Goal: Subscribe to service/newsletter

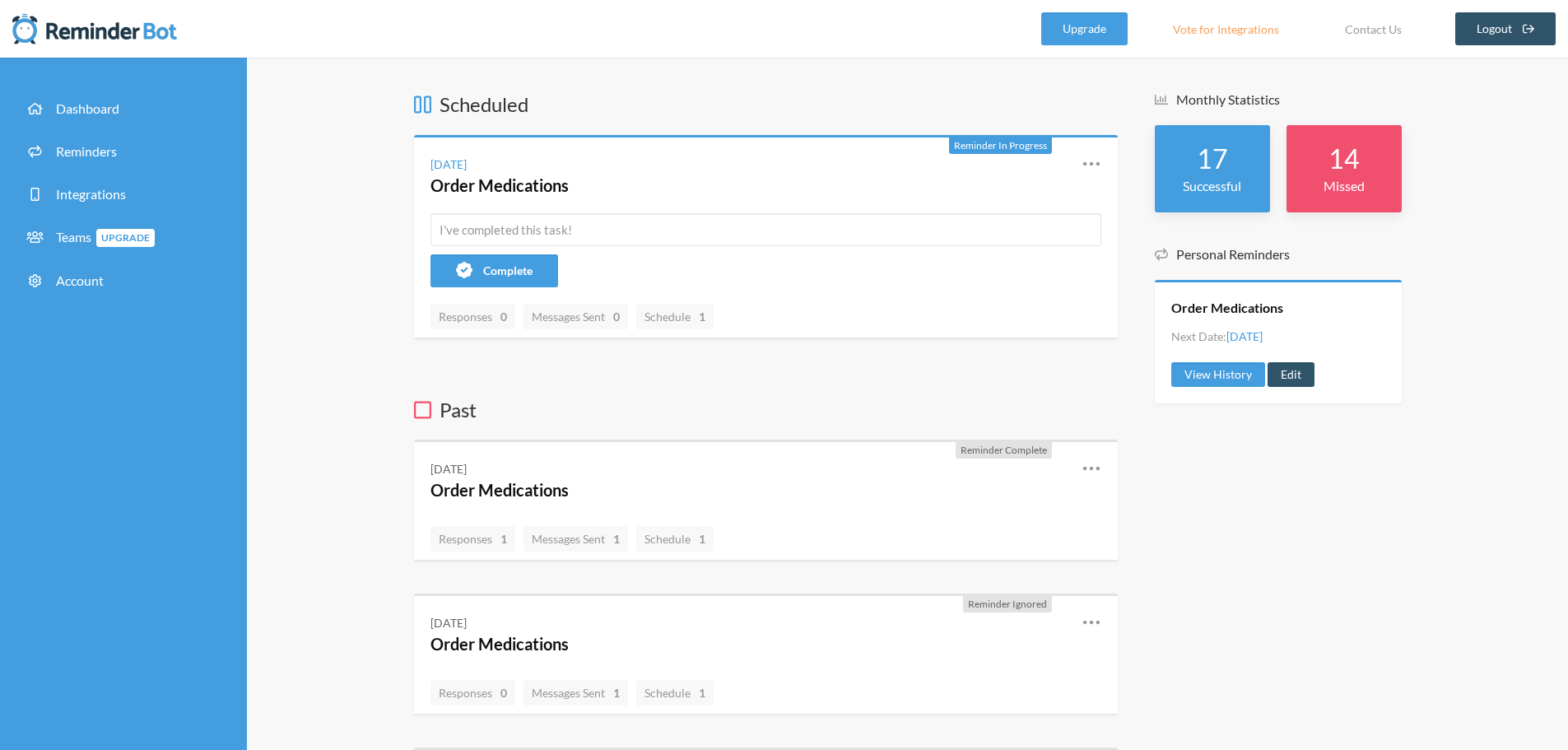
drag, startPoint x: 604, startPoint y: 0, endPoint x: 361, endPoint y: 334, distance: 413.0
drag, startPoint x: 461, startPoint y: 1, endPoint x: 976, endPoint y: 441, distance: 677.4
click at [976, 441] on div "Reminder Complete [DATE] Order Medications Reschedule View History Edit Respons…" at bounding box center [766, 500] width 703 height 121
click at [976, 440] on div "Reminder Complete [DATE] Order Medications Reschedule View History Edit Respons…" at bounding box center [766, 500] width 703 height 121
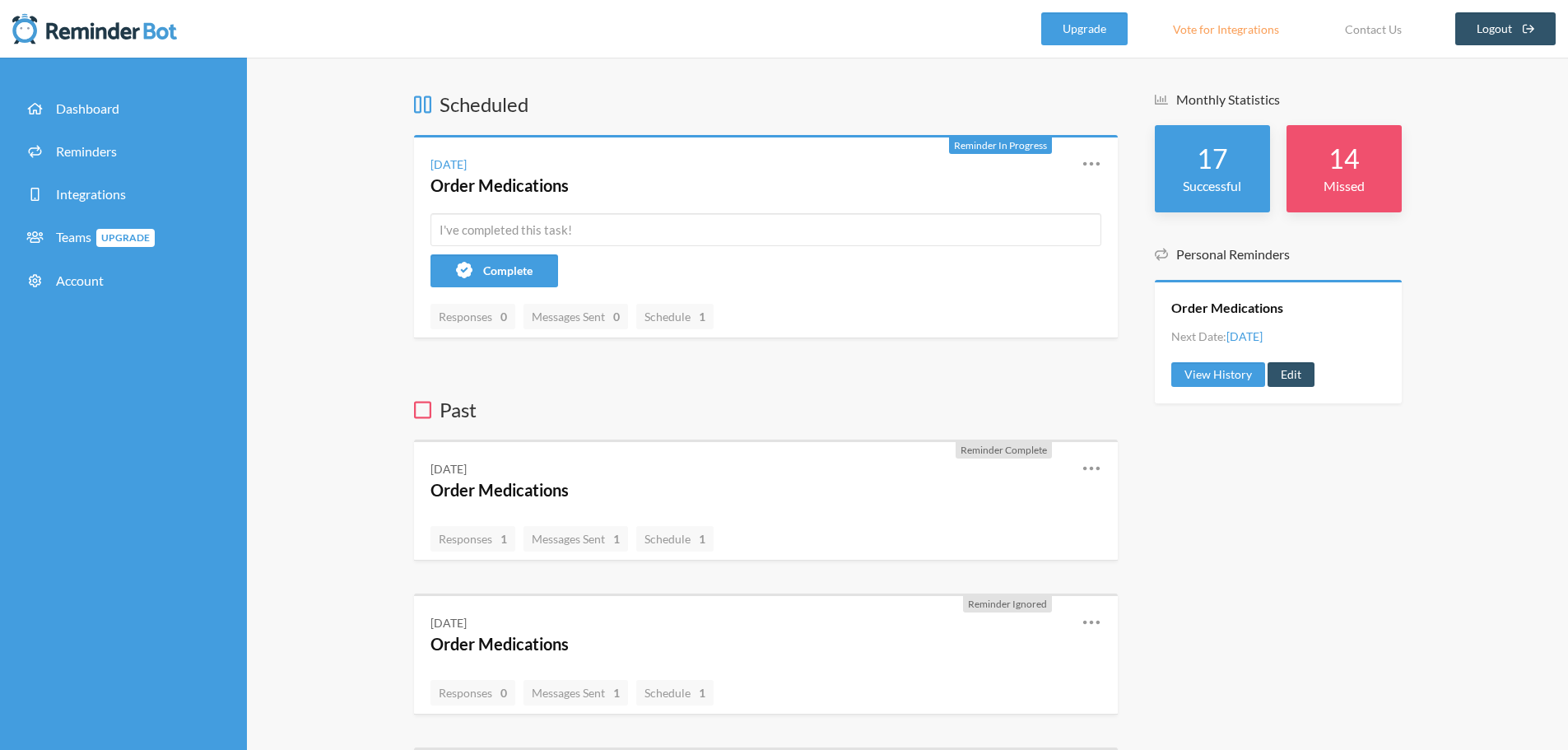
click at [820, 396] on h3 "Past" at bounding box center [766, 410] width 703 height 28
click at [145, 244] on span "Upgrade" at bounding box center [125, 237] width 59 height 18
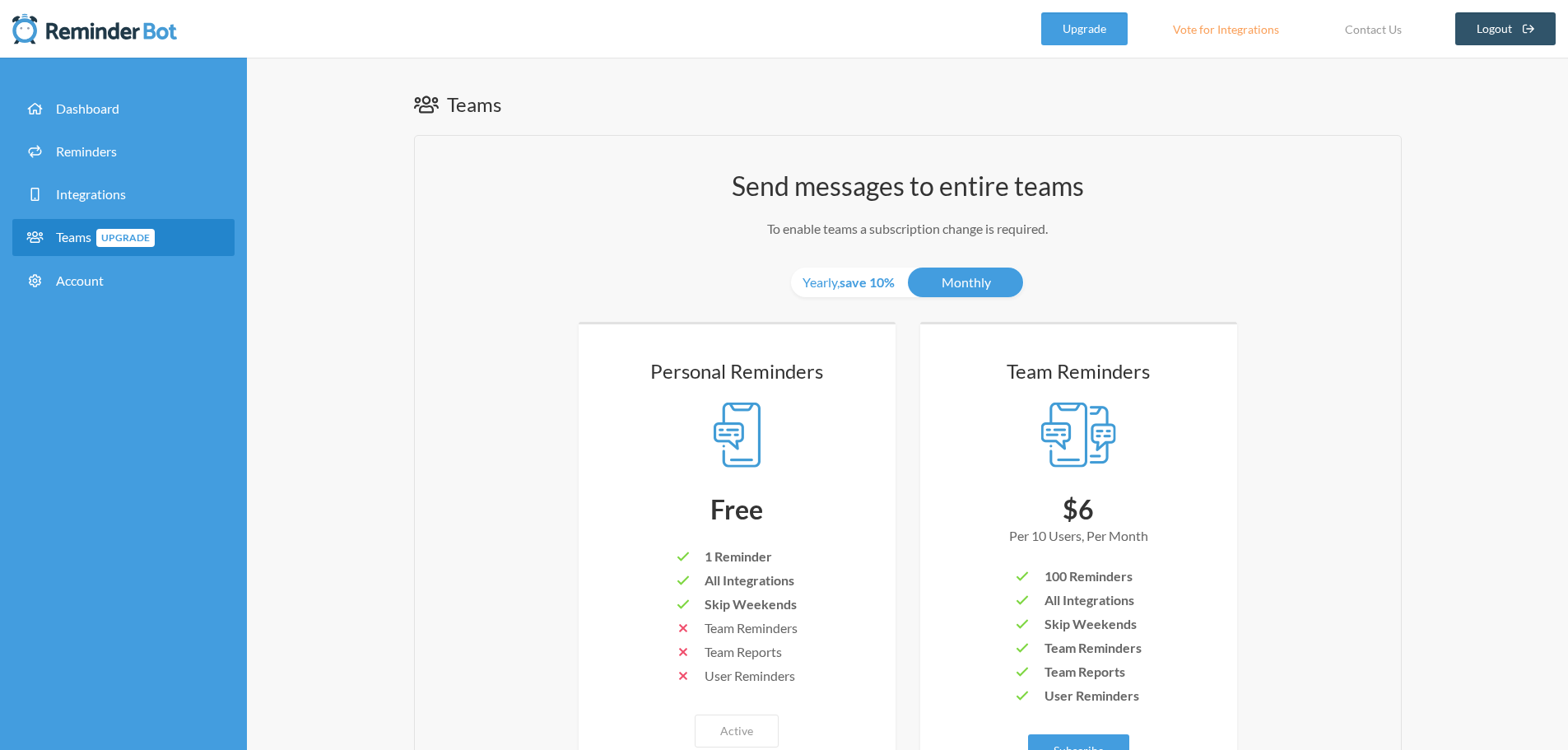
click at [1122, 481] on div "Team Reminders $6 Per 10 Users, Per Month 100 Reminders All Integrations Skip W…" at bounding box center [1078, 562] width 251 height 410
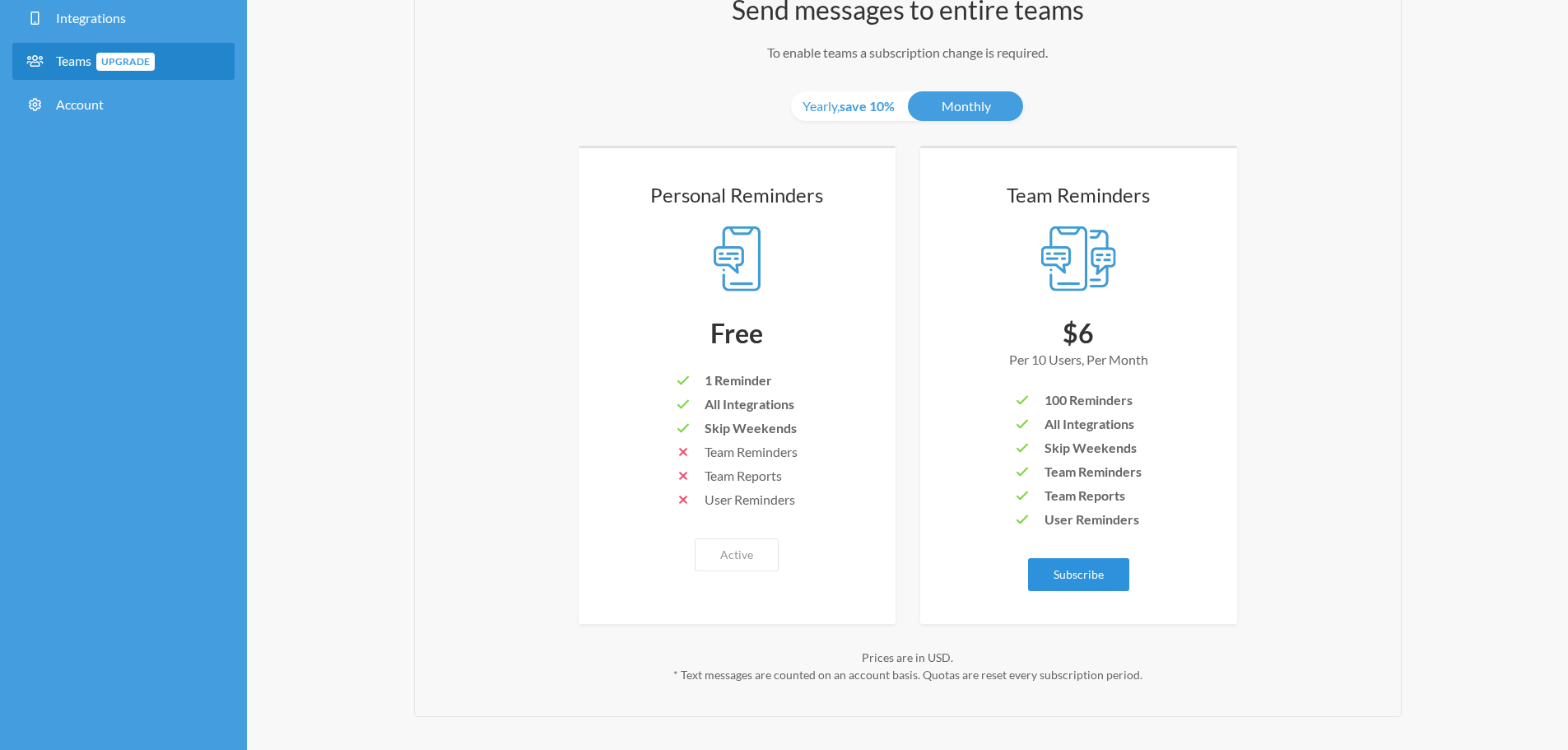
click at [1086, 566] on link "Subscribe" at bounding box center [1078, 574] width 102 height 33
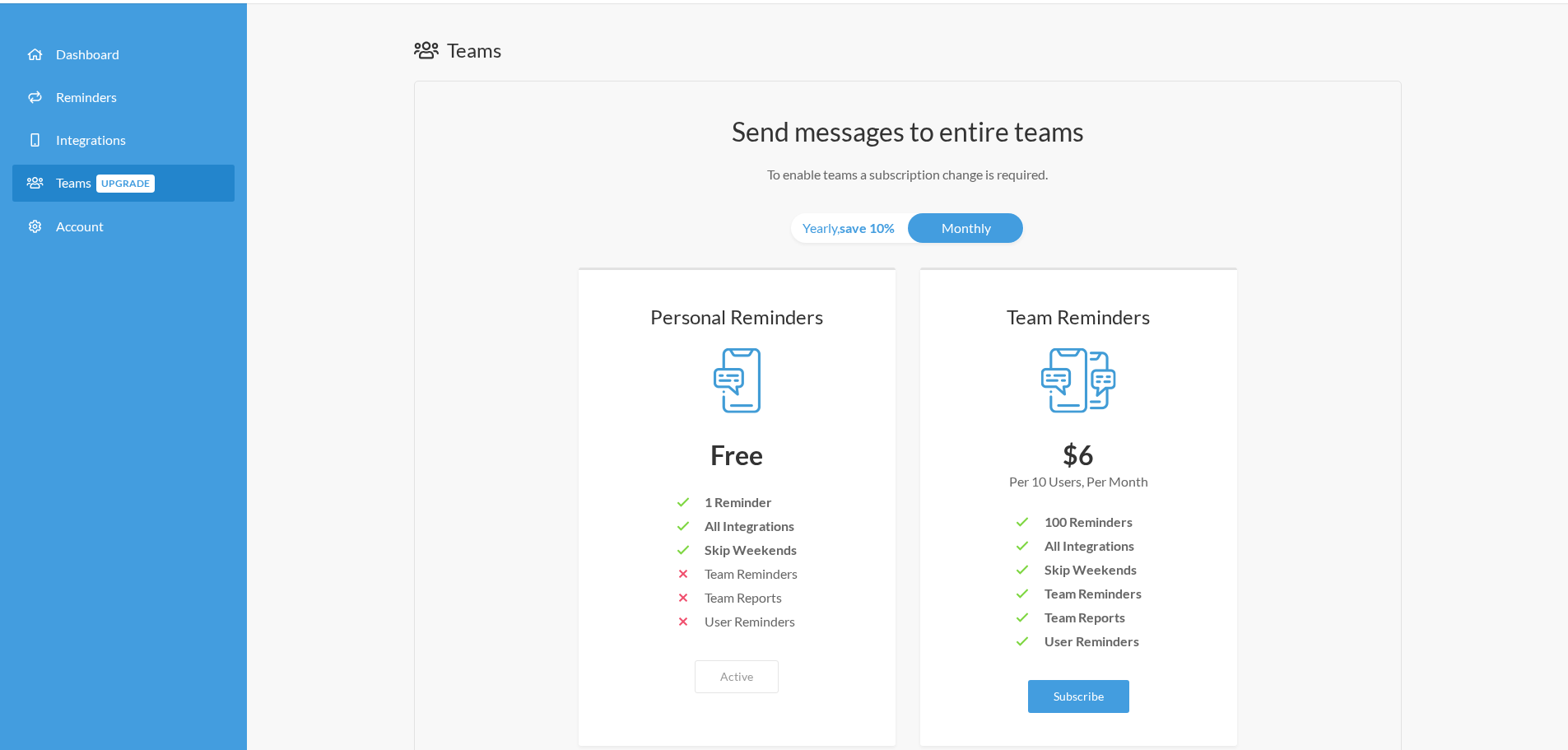
scroll to position [82, 0]
